Goal: Task Accomplishment & Management: Use online tool/utility

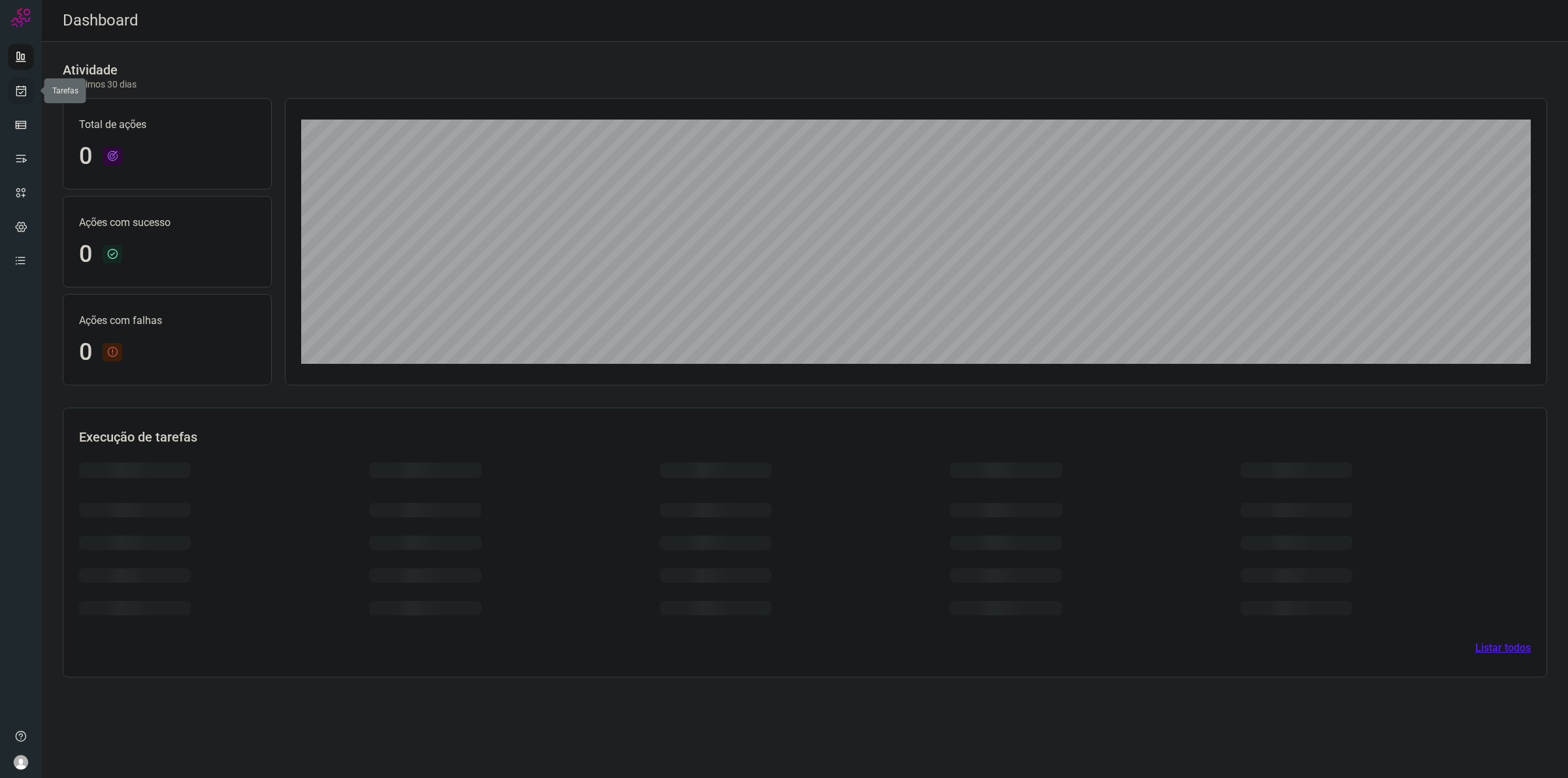
click at [24, 86] on icon at bounding box center [22, 91] width 14 height 13
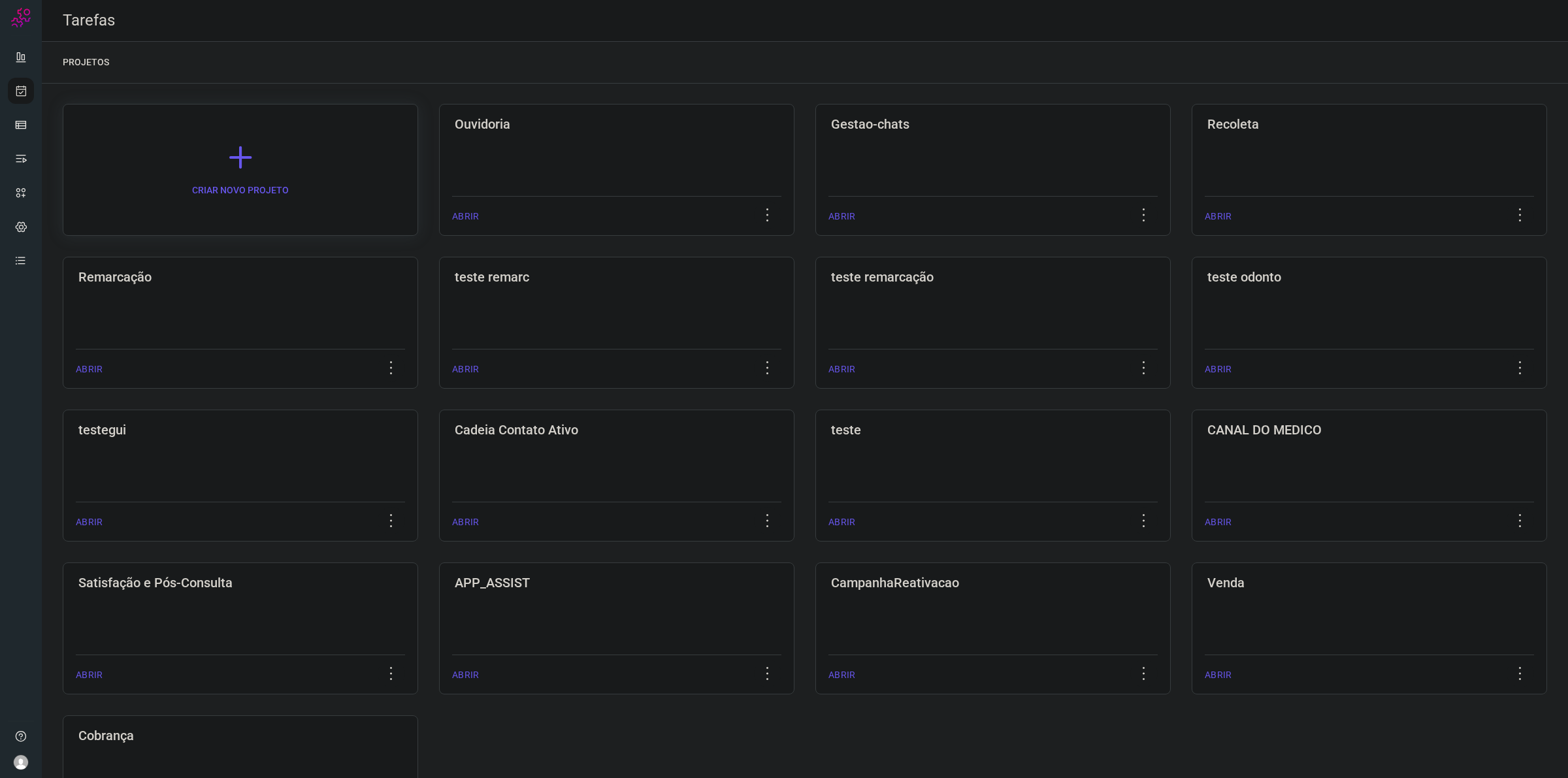
click at [207, 158] on link "CRIAR NOVO PROJETO" at bounding box center [241, 169] width 356 height 132
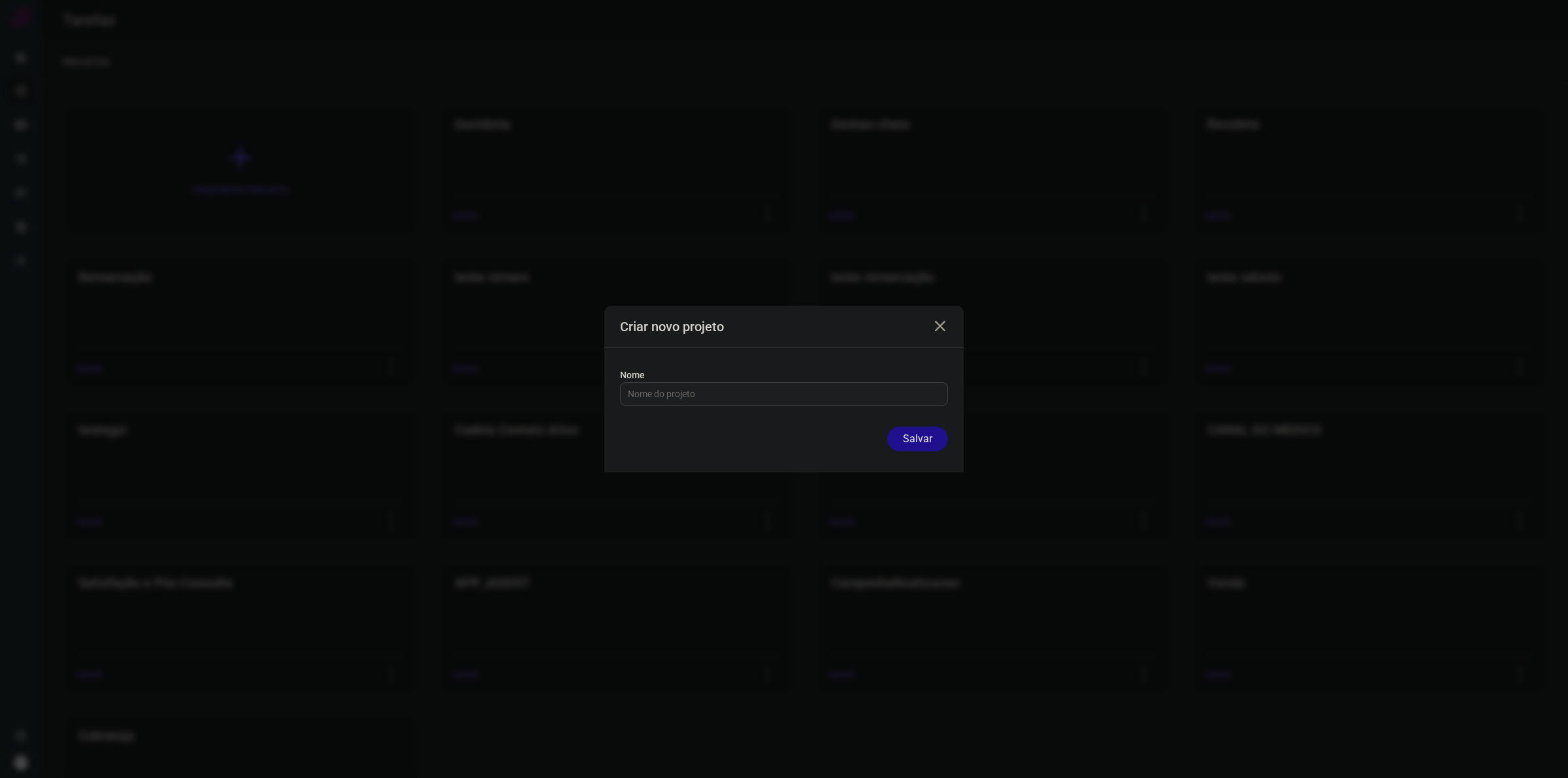
click at [753, 399] on input "text" at bounding box center [784, 394] width 312 height 22
type input "Parcerias"
click at [908, 438] on button "Salvar" at bounding box center [918, 439] width 61 height 25
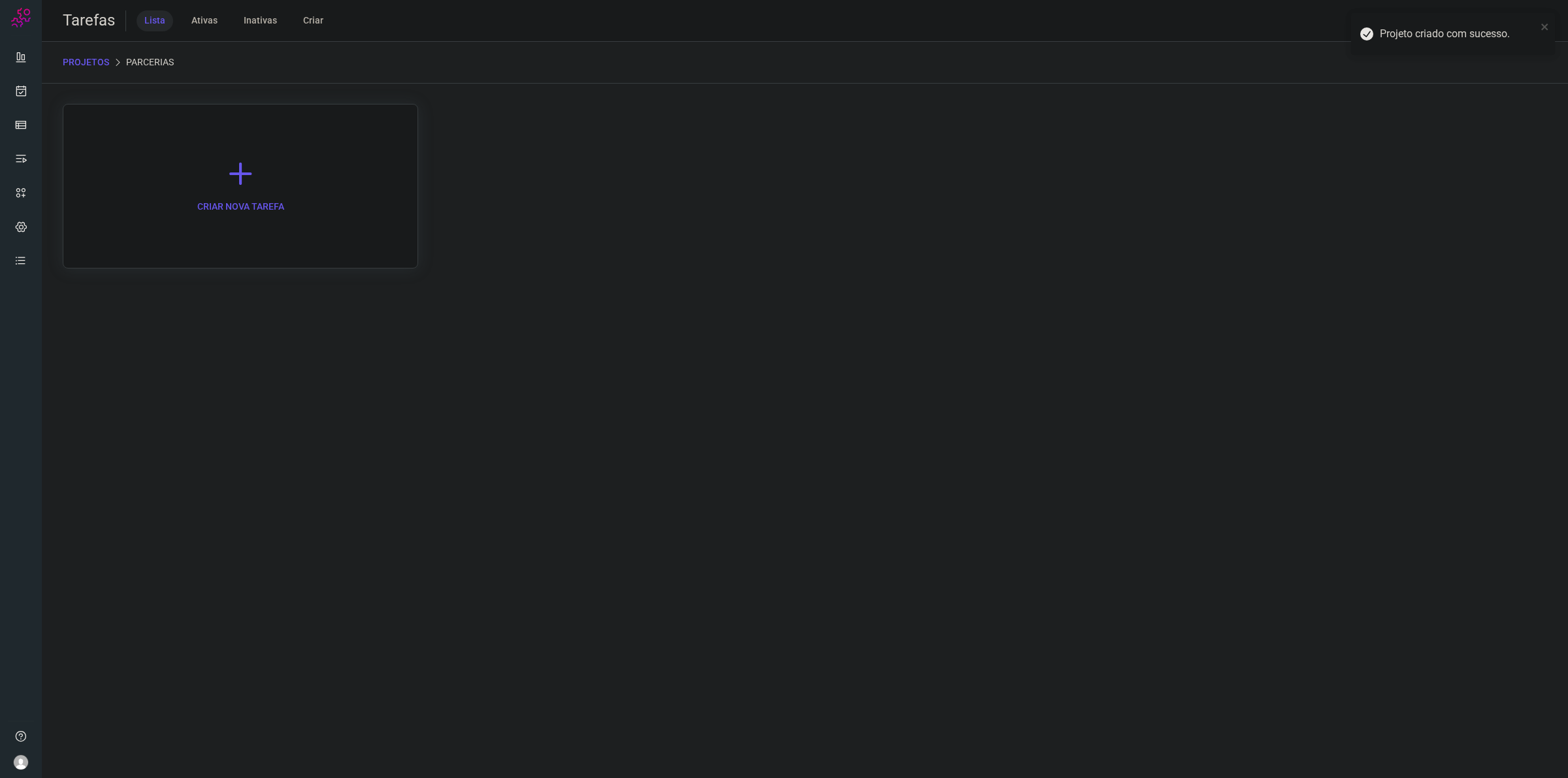
click at [289, 224] on link "CRIAR NOVA TAREFA" at bounding box center [241, 186] width 356 height 165
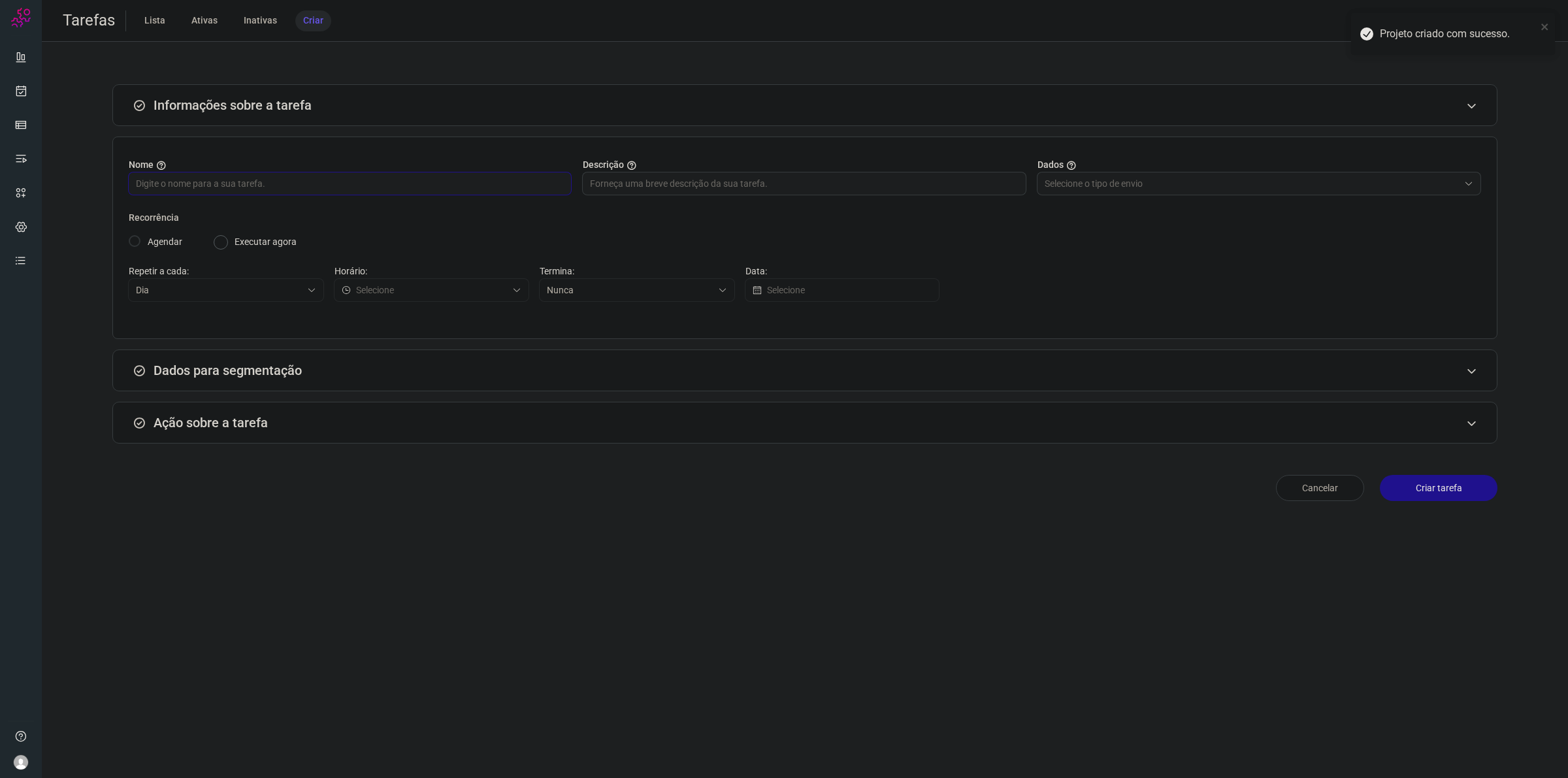
click at [333, 183] on input "text" at bounding box center [350, 183] width 428 height 22
type input "Disparo Automator Parcerias"
click at [1285, 184] on input "text" at bounding box center [1251, 183] width 414 height 22
click at [1109, 245] on li "Informar manualmente ou enviar arquivo" at bounding box center [1258, 242] width 444 height 22
type input "Informar manualmente ou enviar arquivo"
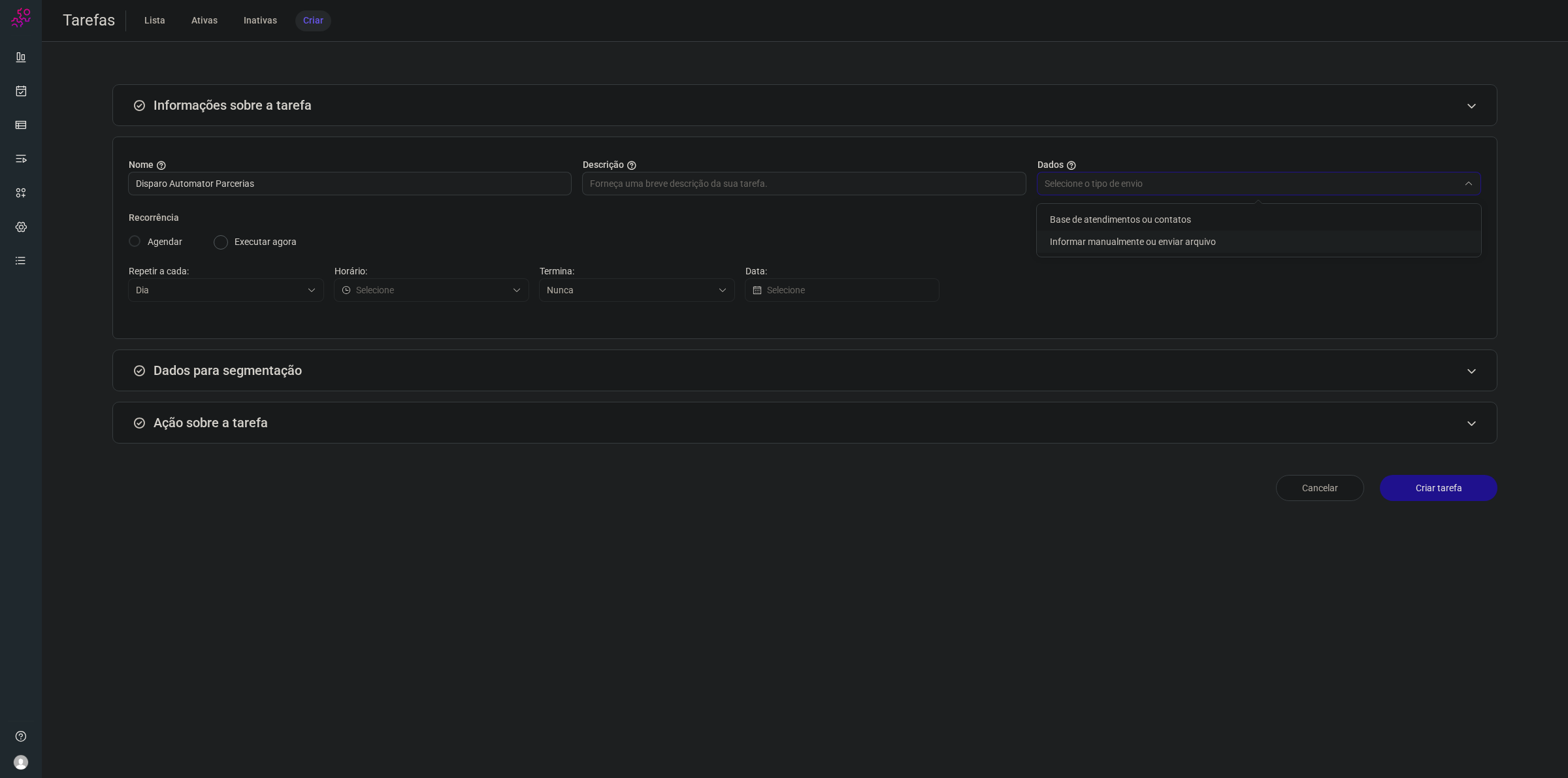
radio input "false"
radio input "true"
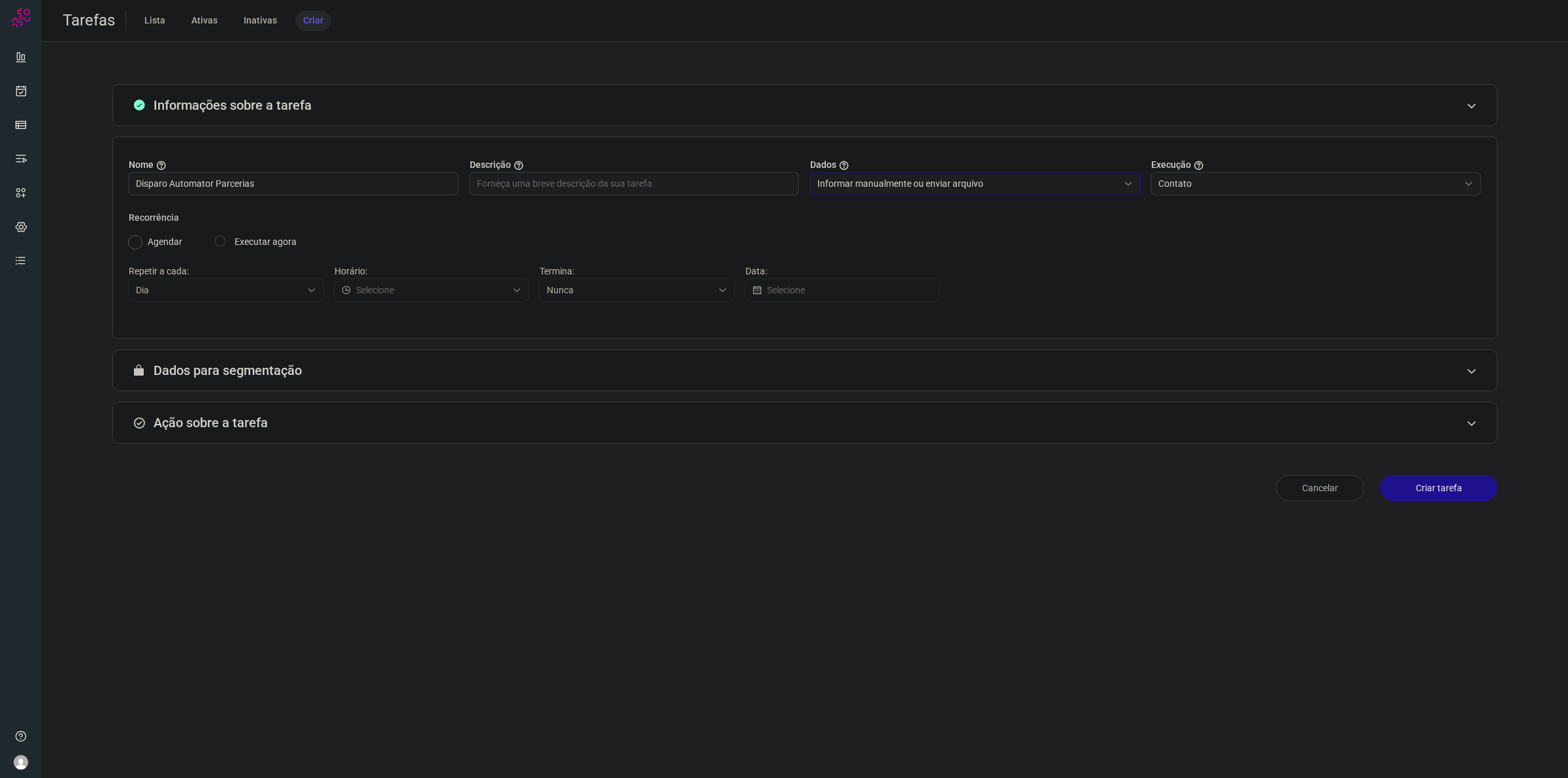
click at [337, 365] on div "A segmentação de dados está desabilitada porque a opção de envio manual foi sel…" at bounding box center [805, 370] width 1385 height 42
click at [160, 244] on label "Agendar" at bounding box center [165, 242] width 35 height 14
click at [229, 241] on div "Agendar Executar agora" at bounding box center [805, 242] width 1353 height 14
click at [1320, 371] on div "A segmentação de dados está desabilitada porque a opção de envio manual foi sel…" at bounding box center [805, 370] width 1385 height 42
click at [1256, 426] on div "Ação sobre a tarefa" at bounding box center [805, 422] width 1385 height 42
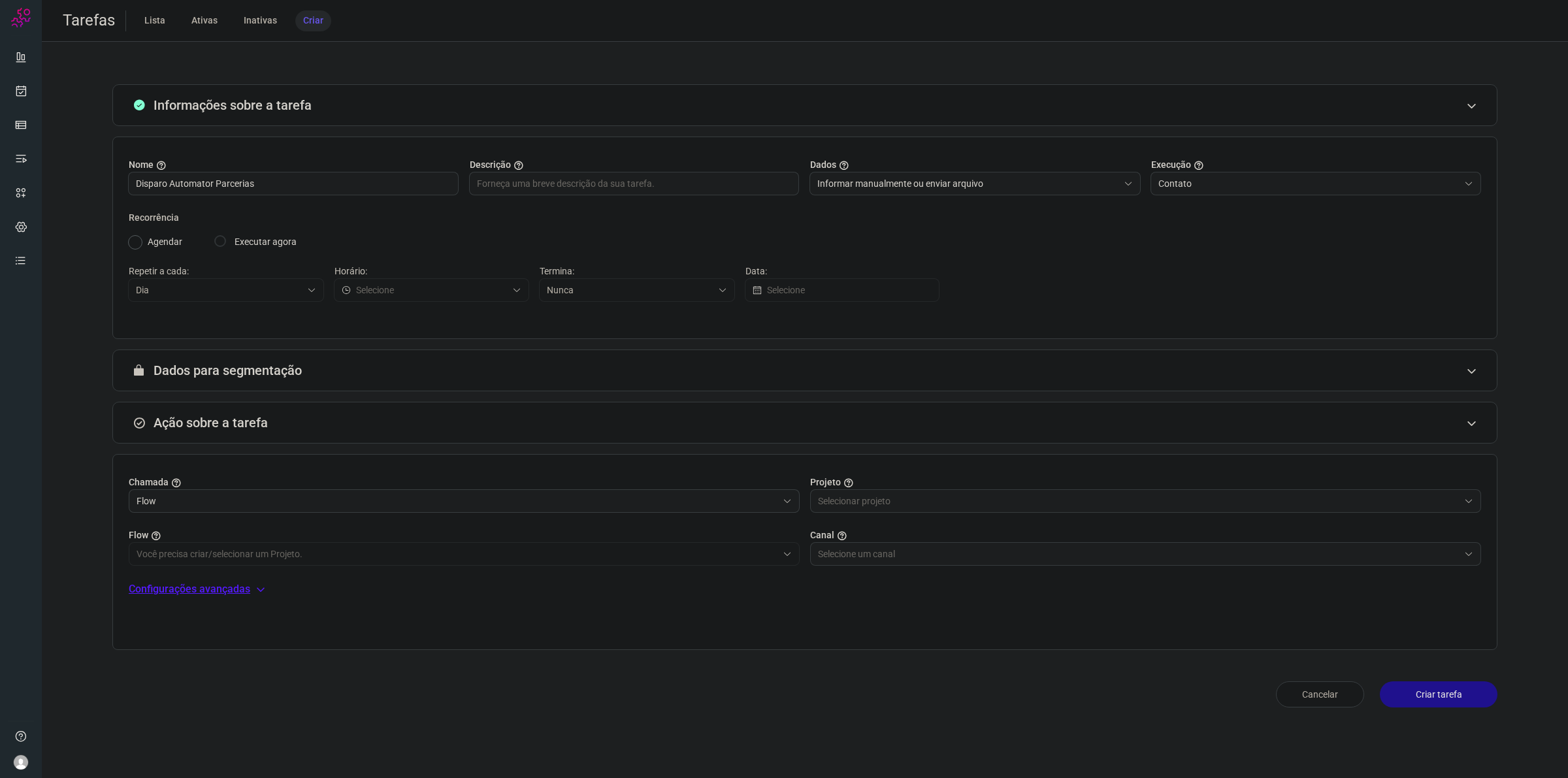
click at [429, 498] on input "Flow" at bounding box center [457, 501] width 641 height 22
click at [879, 497] on input "text" at bounding box center [1138, 501] width 641 height 22
click at [919, 625] on li "Fluxo Parcerias" at bounding box center [1146, 626] width 671 height 22
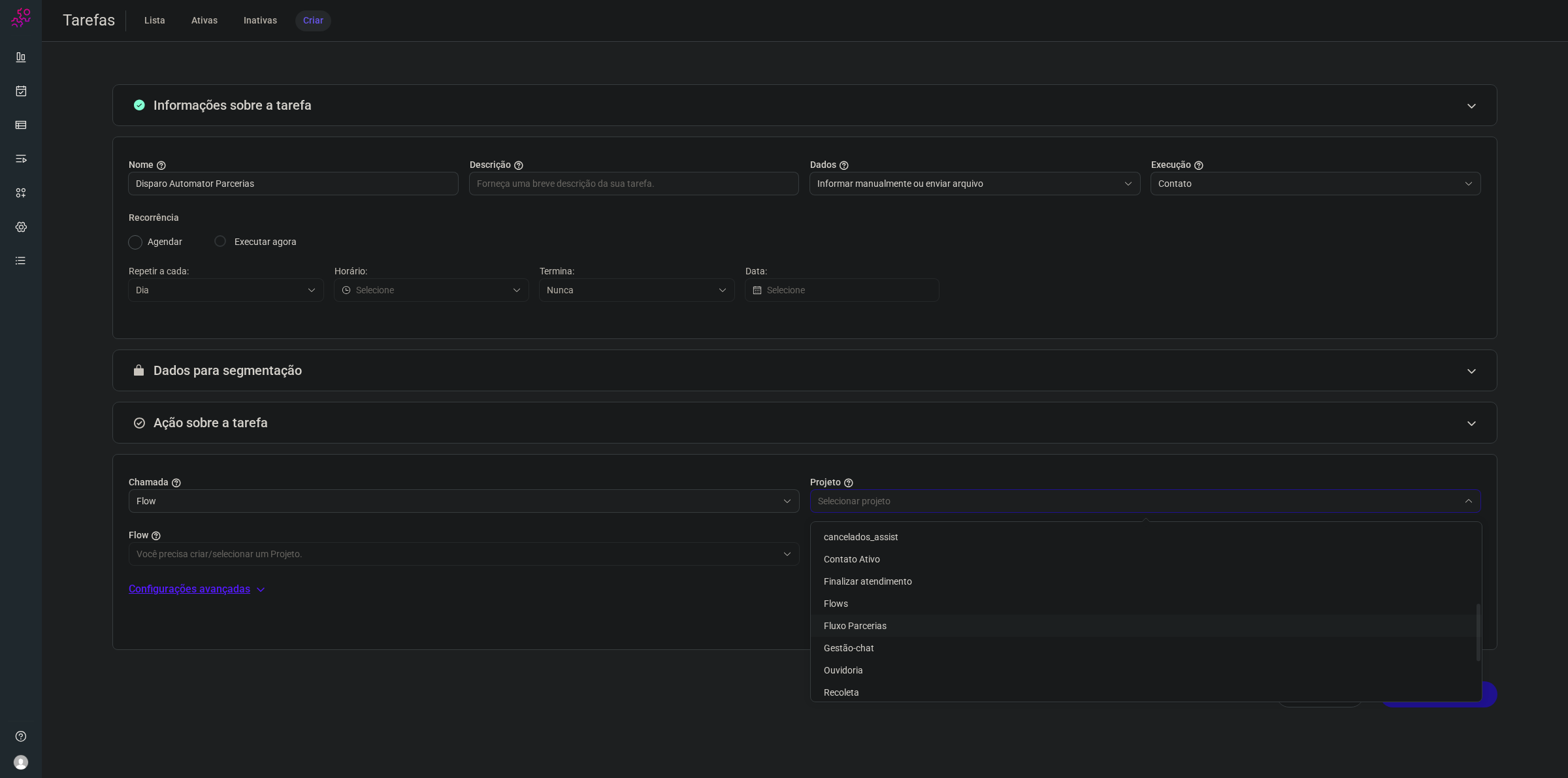
type input "Fluxo Parcerias"
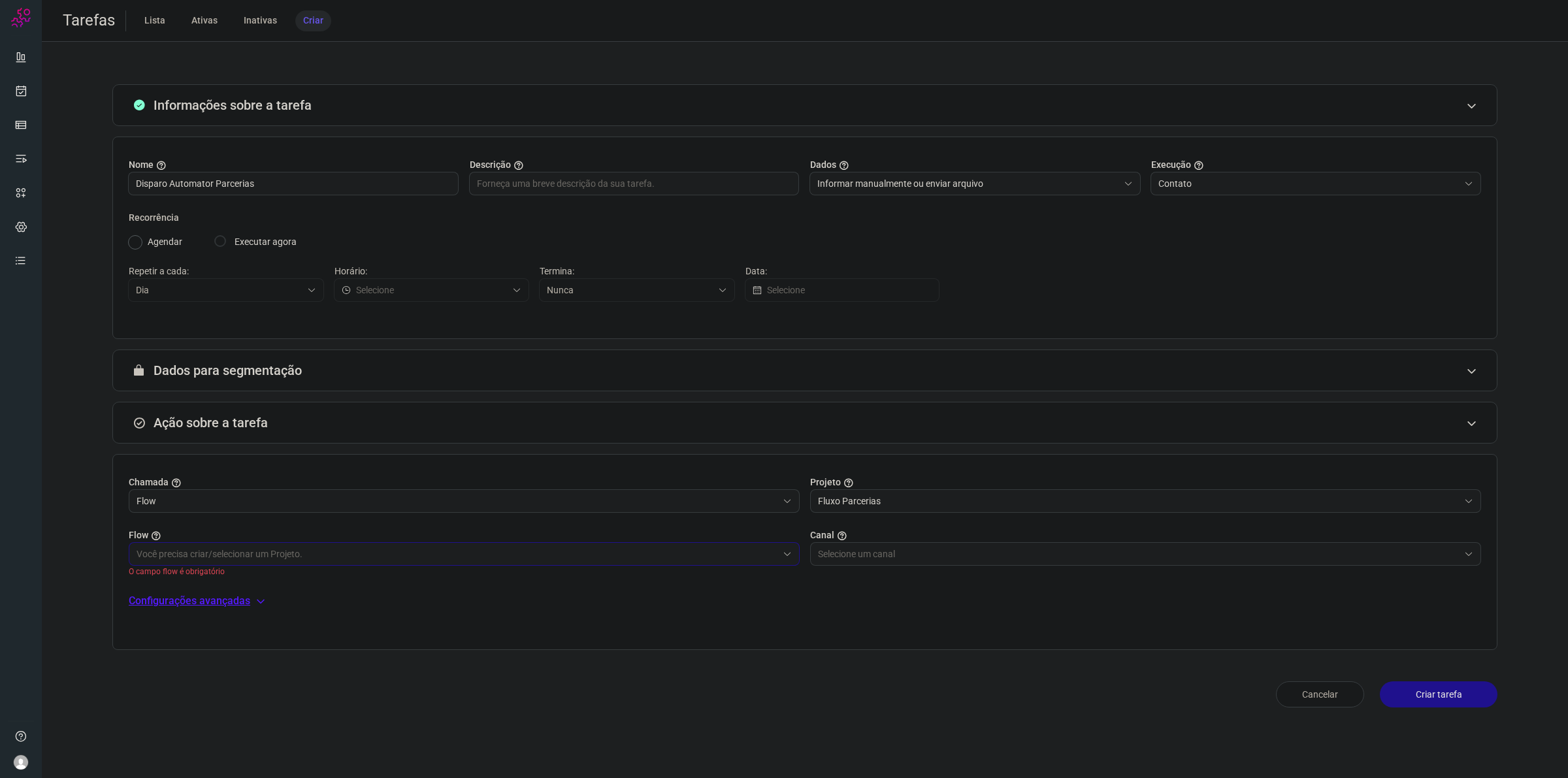
click at [618, 555] on input "text" at bounding box center [457, 554] width 641 height 22
click at [600, 583] on li "Fluxo Inicio" at bounding box center [465, 590] width 671 height 22
type input "Fluxo Inicio"
click at [897, 553] on input "text" at bounding box center [1138, 554] width 641 height 22
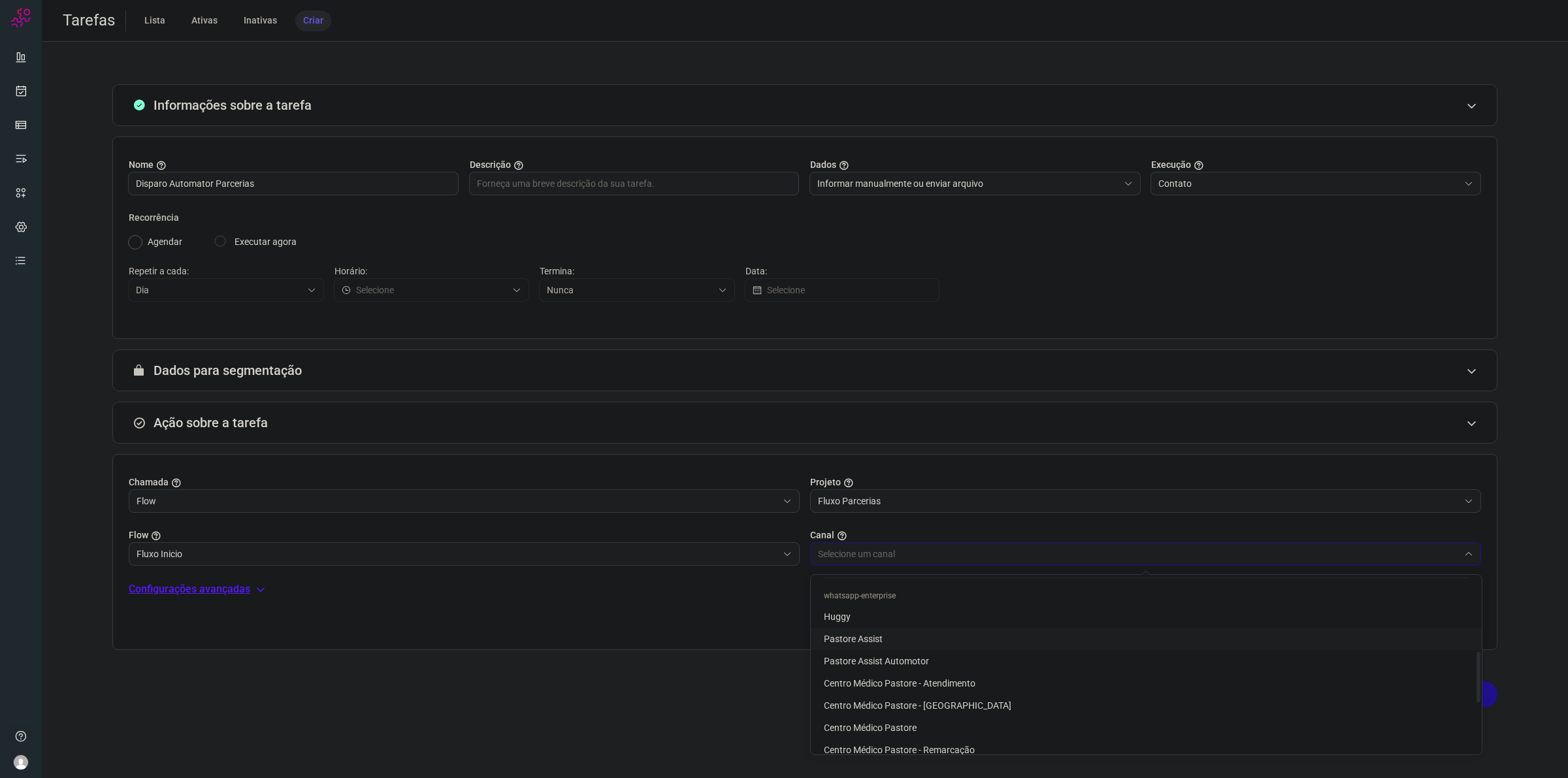
scroll to position [266, 0]
click at [944, 651] on li "Centro Médico Pastore - Atendimento" at bounding box center [1146, 646] width 671 height 22
type input "Centro Médico Pastore - Atendimento"
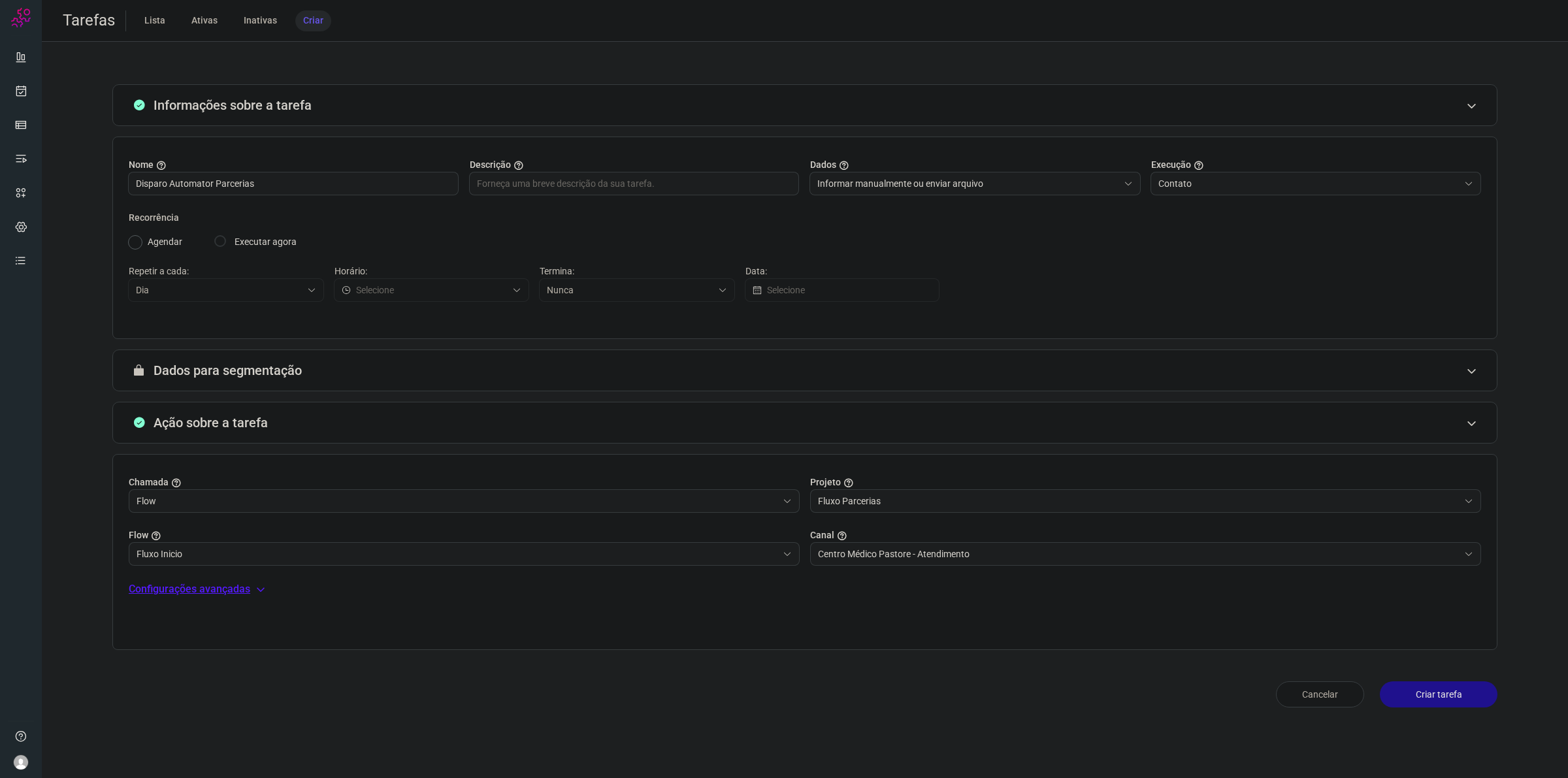
click at [1446, 690] on button "Criar tarefa" at bounding box center [1438, 694] width 118 height 26
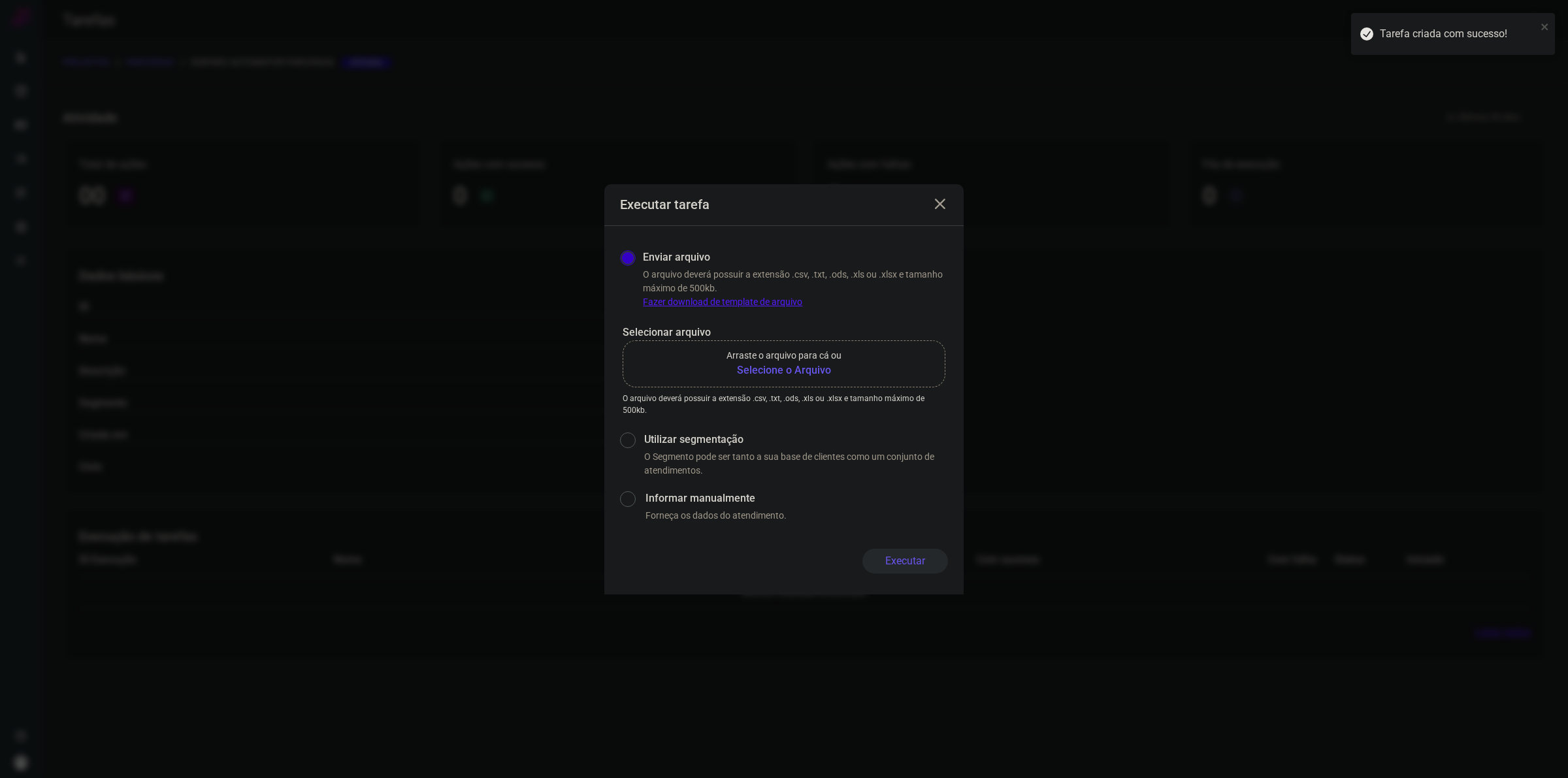
click at [698, 302] on link "Fazer download de template de arquivo" at bounding box center [722, 301] width 160 height 10
click at [779, 371] on b "Selecione o Arquivo" at bounding box center [784, 370] width 115 height 15
click at [0, 0] on input "Arraste o arquivo para cá ou Selecione o Arquivo" at bounding box center [0, 0] width 0 height 0
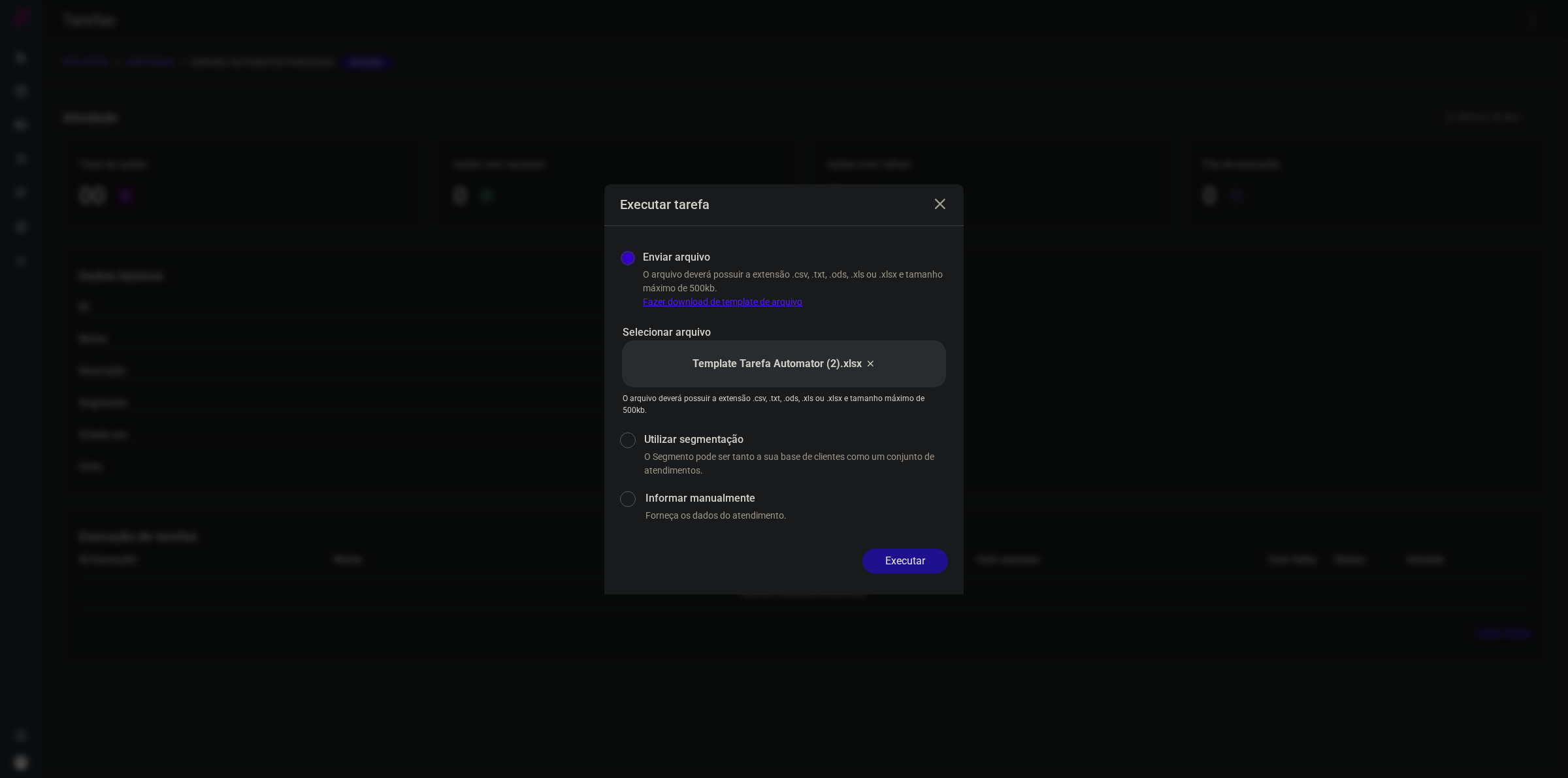
click at [630, 434] on input "Utilizar segmentação" at bounding box center [627, 453] width 14 height 48
radio input "true"
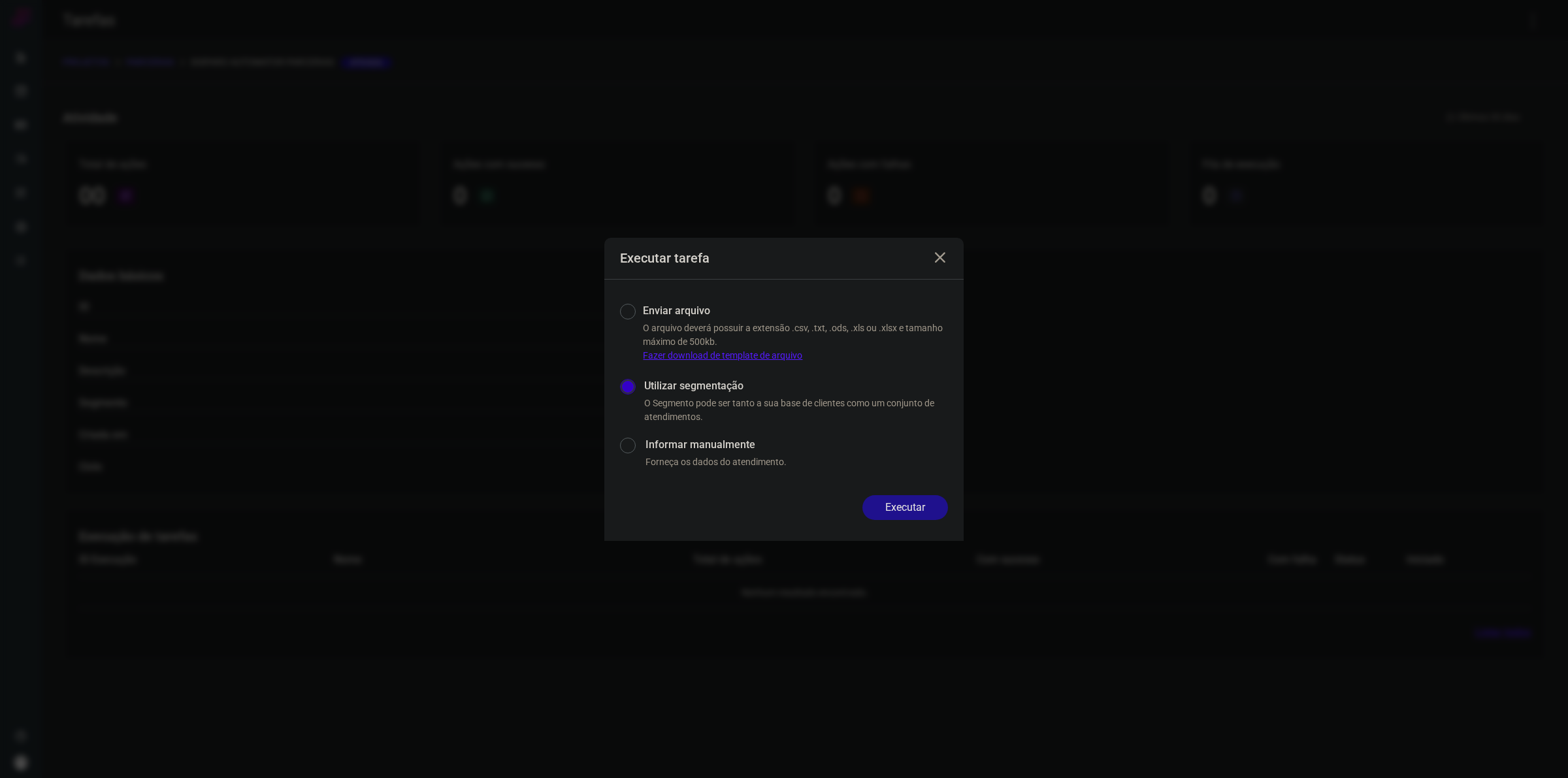
click at [632, 307] on input "Enviar arquivo" at bounding box center [626, 331] width 13 height 62
radio input "true"
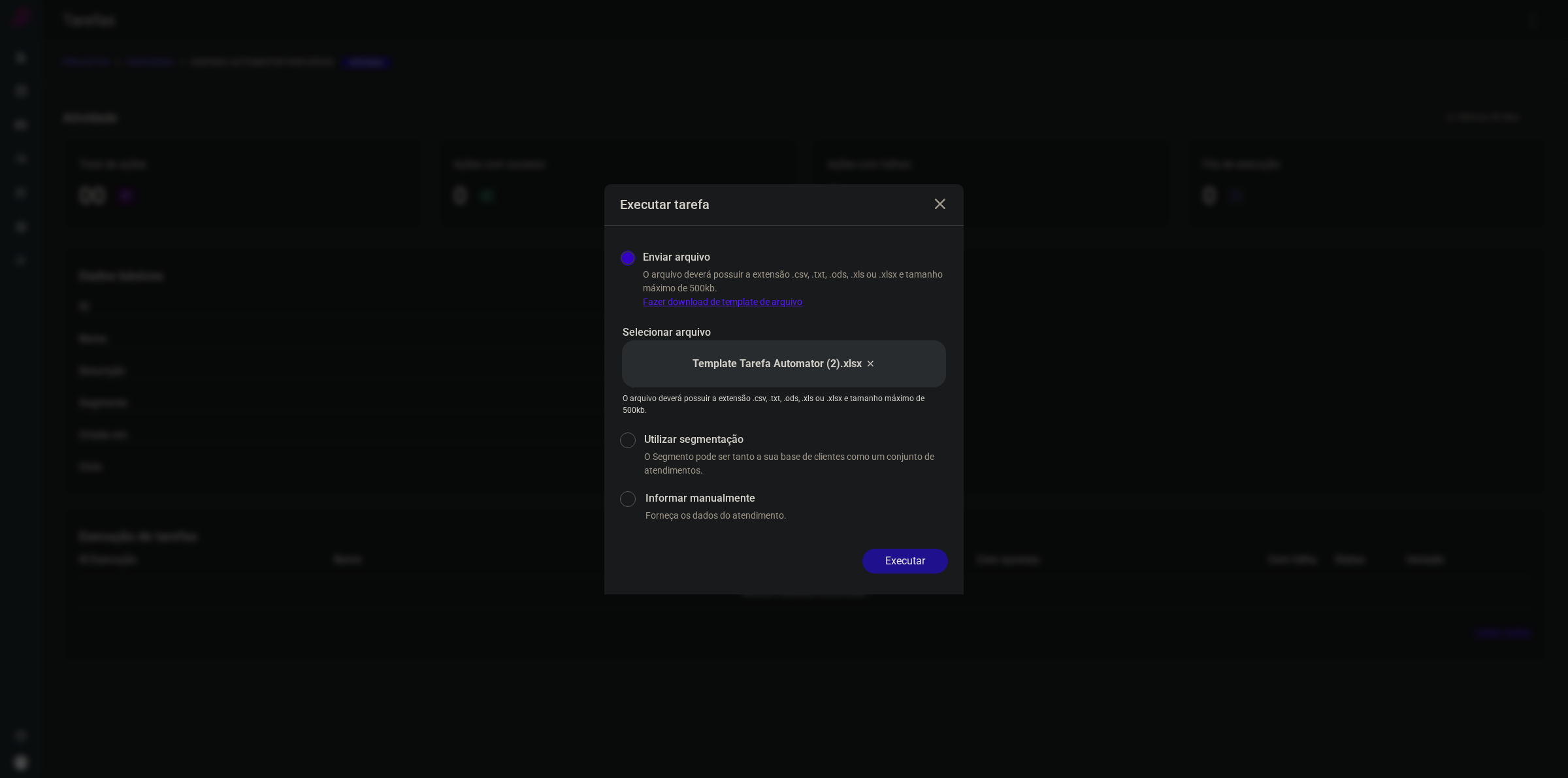
click at [748, 498] on label "Informar manualmente" at bounding box center [797, 498] width 303 height 15
click at [635, 498] on input "Informar manualmente" at bounding box center [627, 505] width 15 height 35
radio input "true"
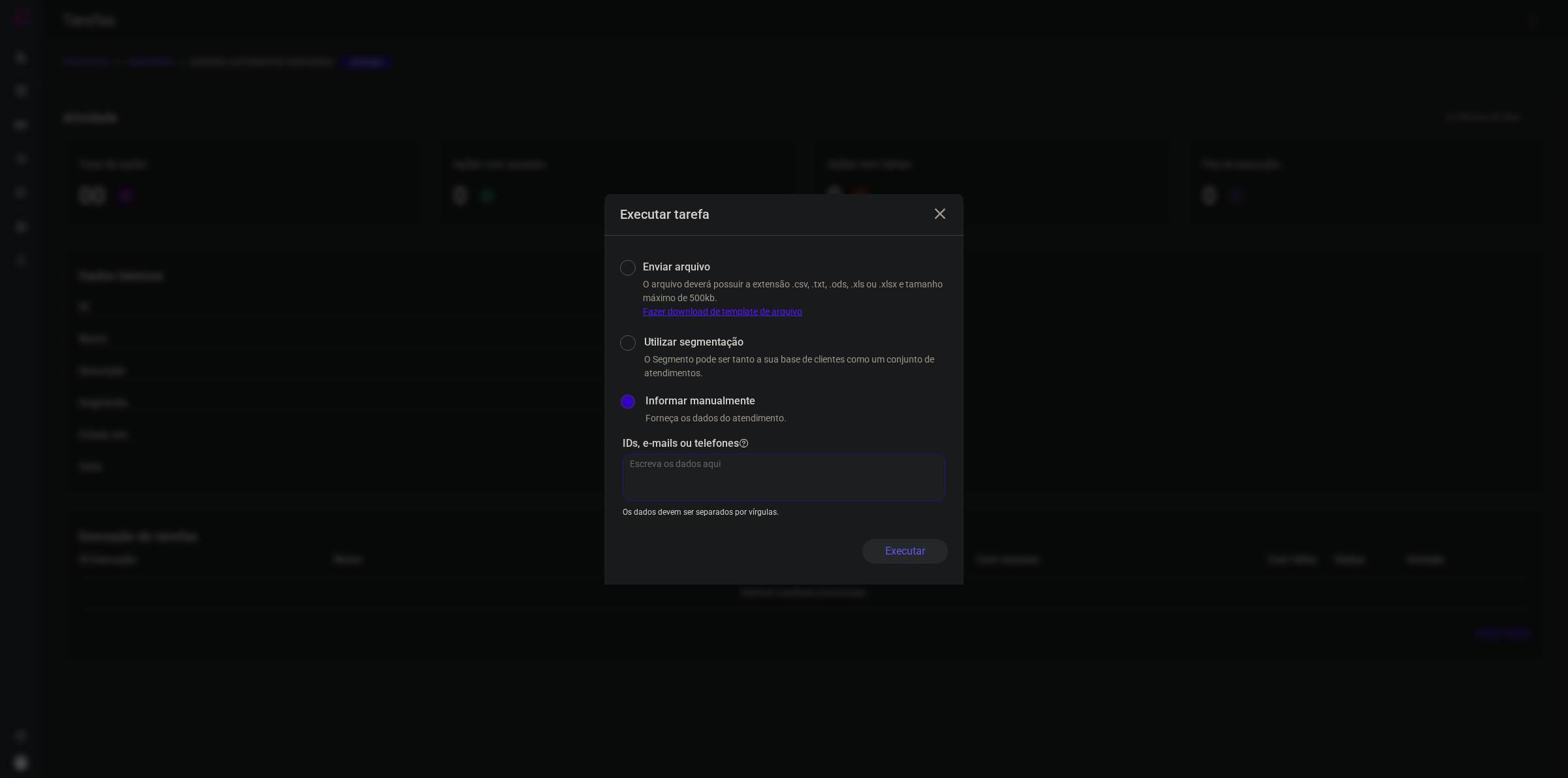
click at [703, 469] on textarea at bounding box center [784, 477] width 323 height 47
click at [632, 264] on input "Enviar arquivo" at bounding box center [626, 282] width 13 height 62
radio input "true"
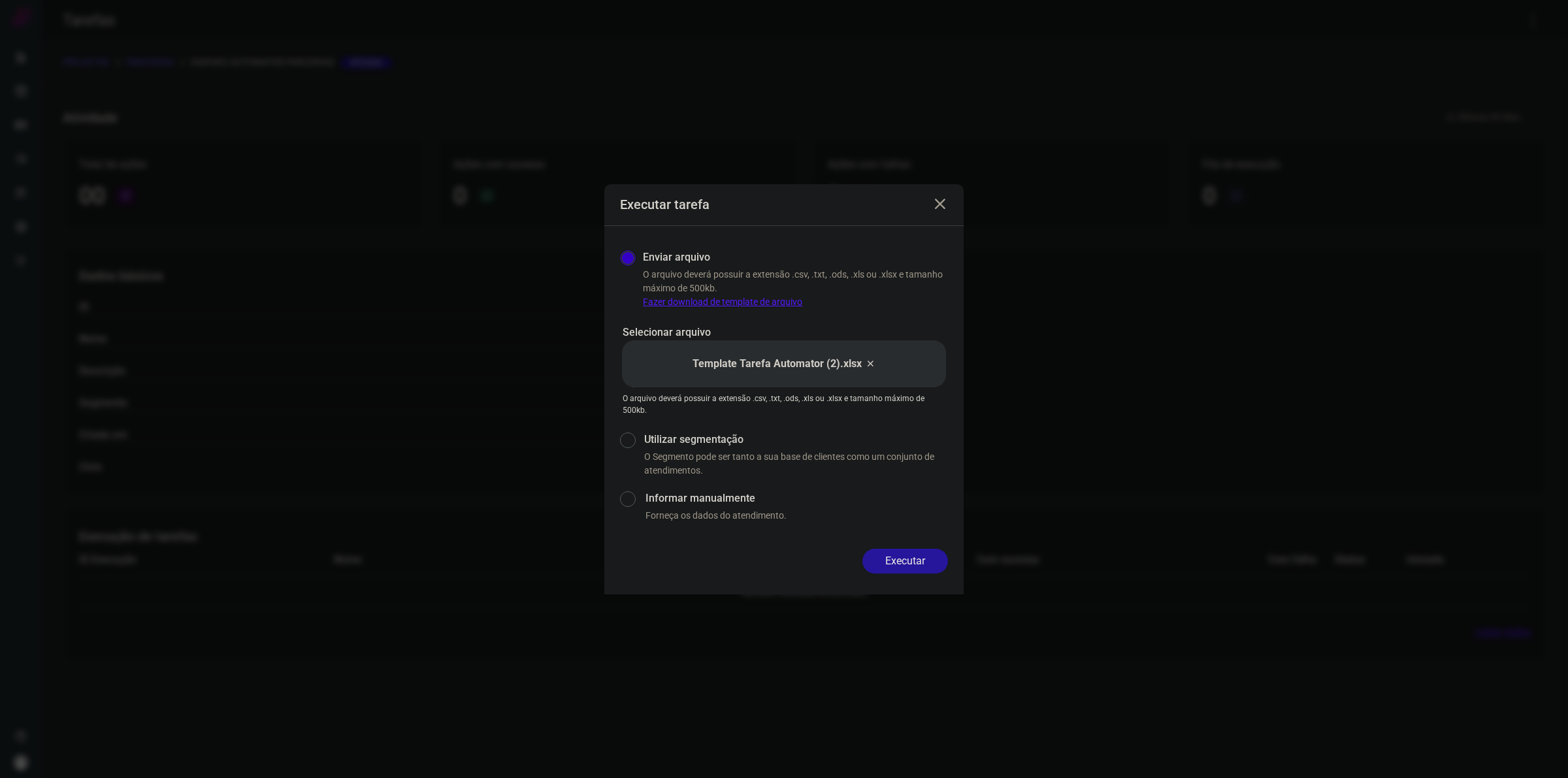
click at [890, 568] on button "Executar" at bounding box center [905, 561] width 86 height 25
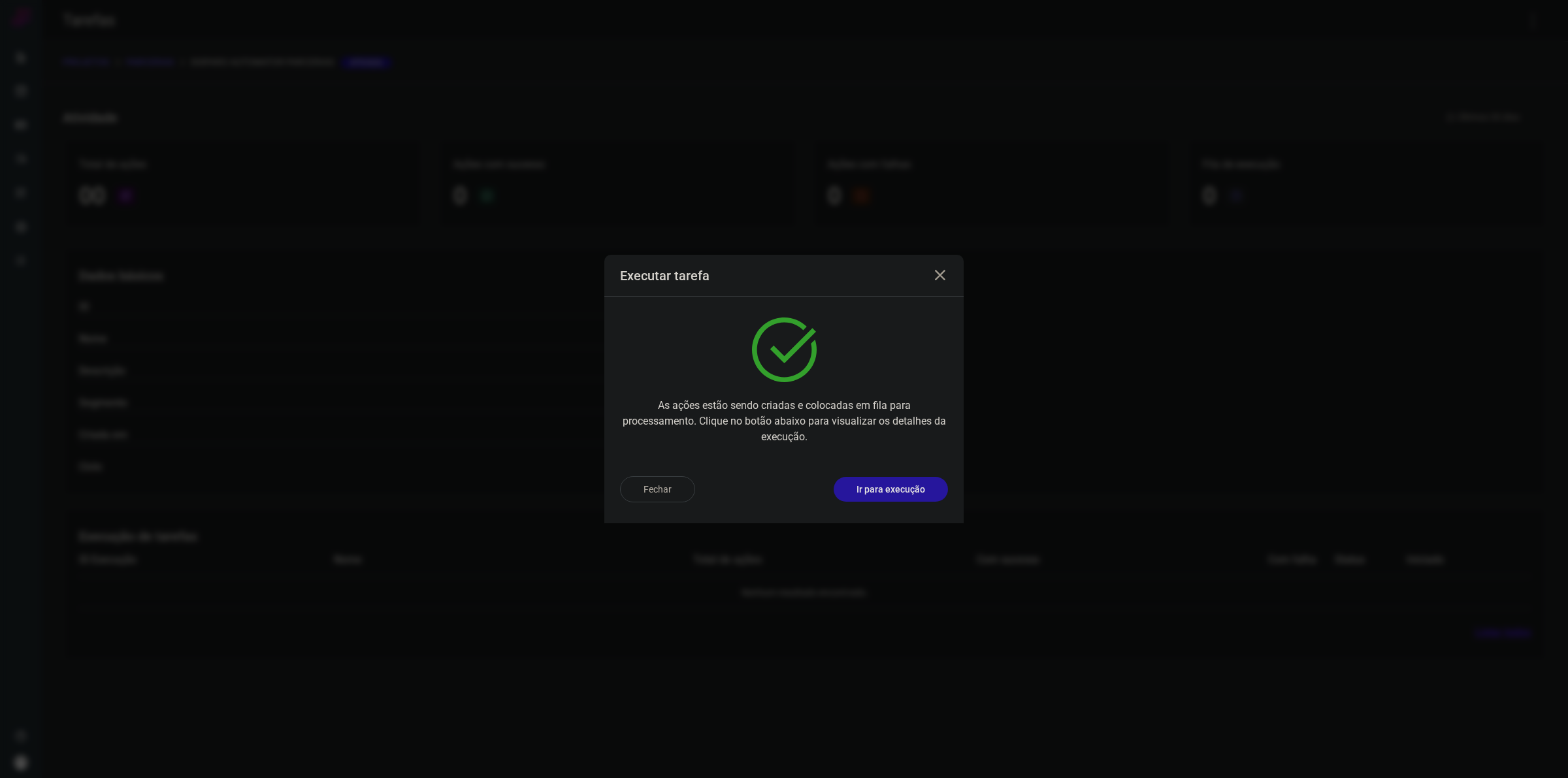
click at [890, 487] on p "Ir para execução" at bounding box center [890, 489] width 68 height 14
